Goal: Communication & Community: Answer question/provide support

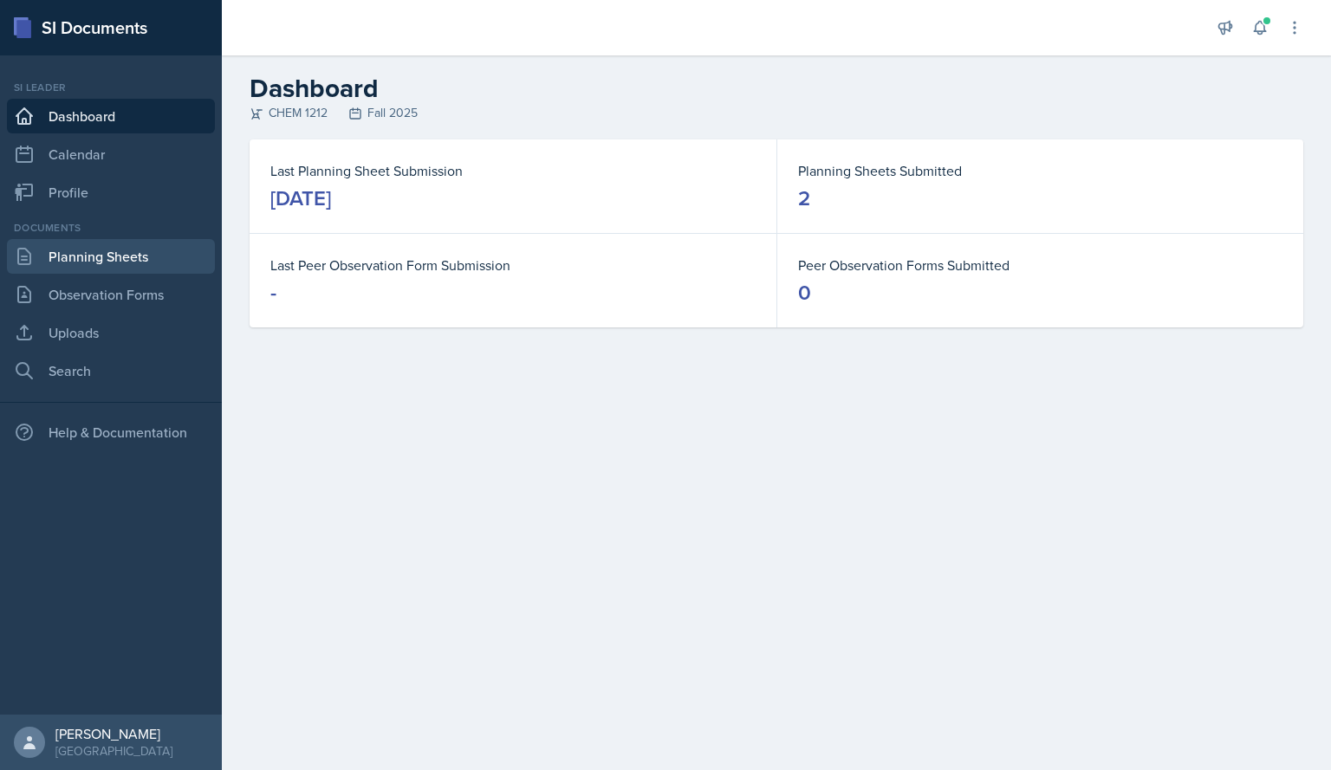
click at [88, 250] on link "Planning Sheets" at bounding box center [111, 256] width 208 height 35
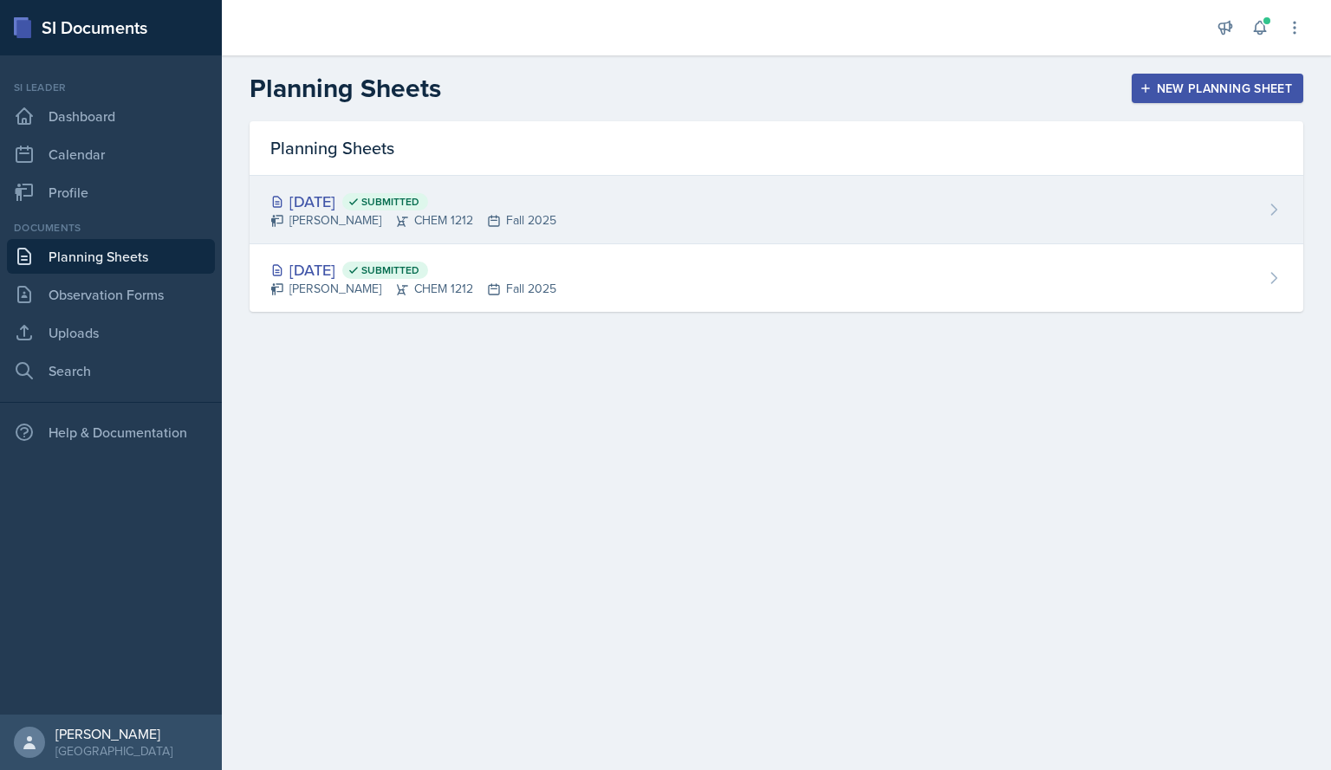
click at [667, 217] on div "[DATE] Submitted [PERSON_NAME] CHEM 1212 Fall 2025" at bounding box center [776, 210] width 1053 height 68
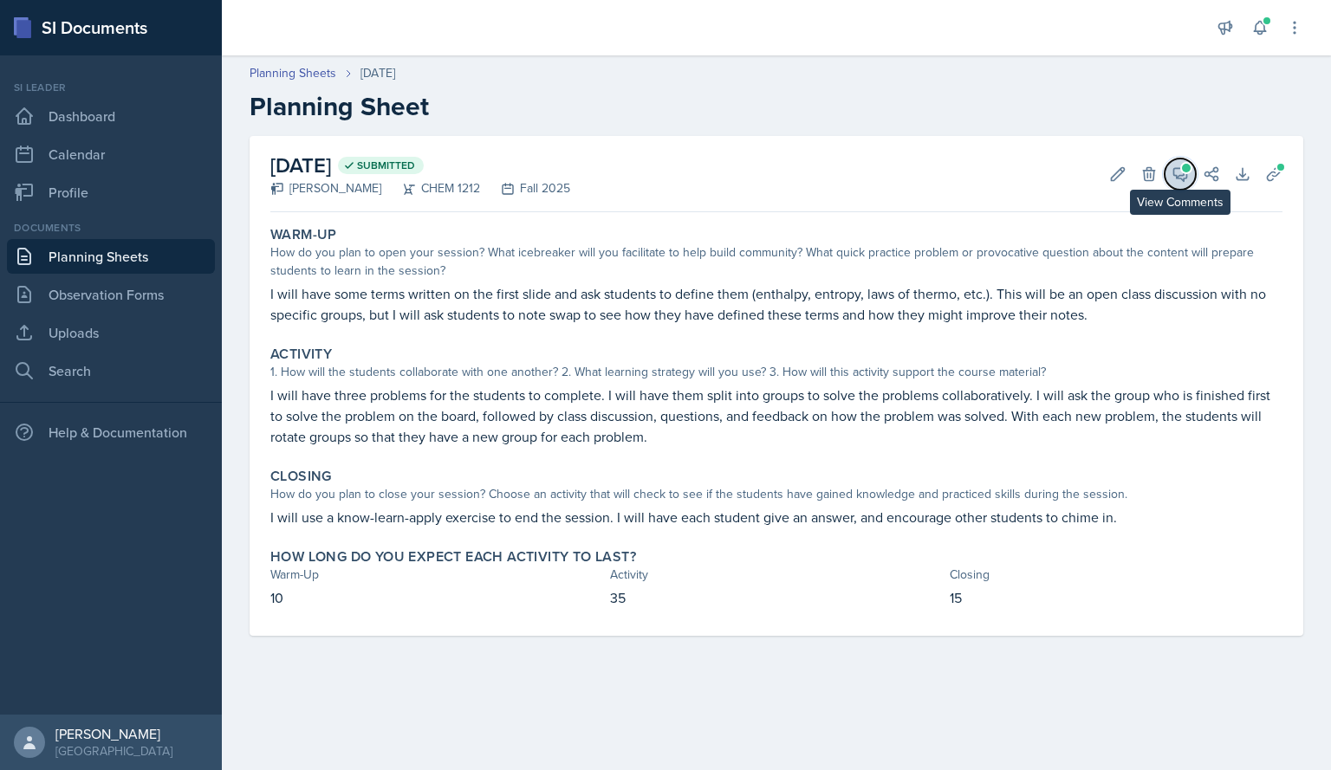
click at [1185, 179] on icon at bounding box center [1179, 173] width 17 height 17
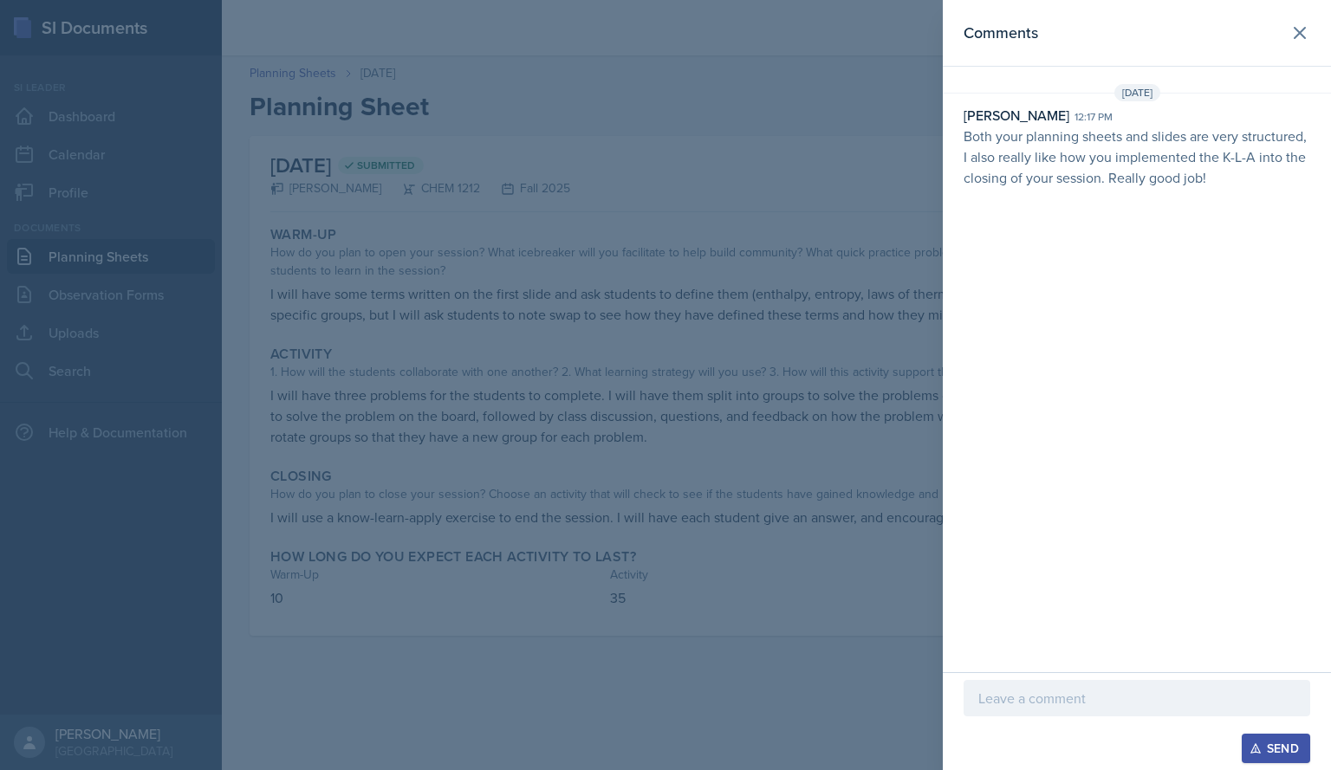
click at [1085, 703] on p at bounding box center [1136, 698] width 317 height 21
click at [1274, 740] on div "Send" at bounding box center [1276, 749] width 46 height 14
click at [1303, 36] on icon at bounding box center [1299, 33] width 10 height 10
